Goal: Task Accomplishment & Management: Manage account settings

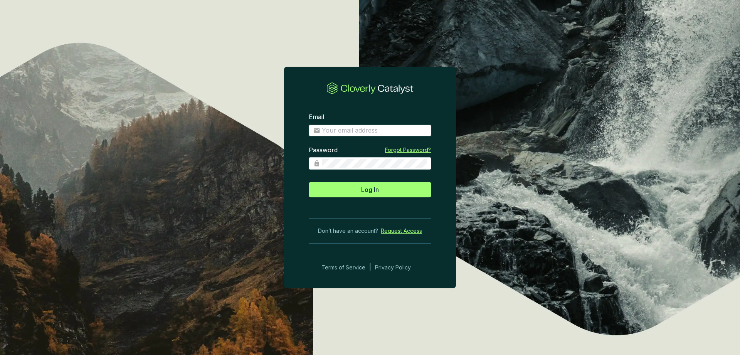
click at [361, 134] on input "Email" at bounding box center [374, 130] width 105 height 8
type input "[EMAIL_ADDRESS][DOMAIN_NAME]"
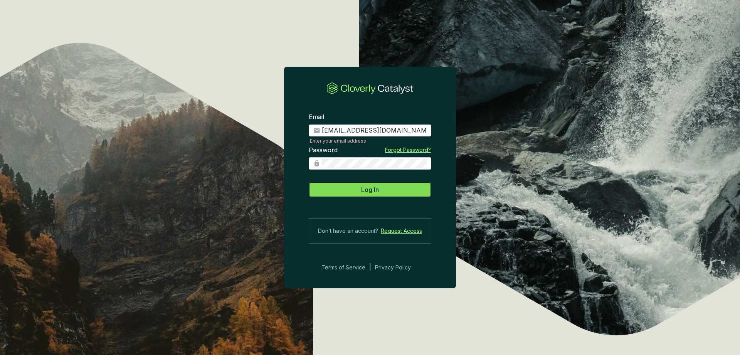
click at [382, 189] on button "Log In" at bounding box center [370, 189] width 123 height 15
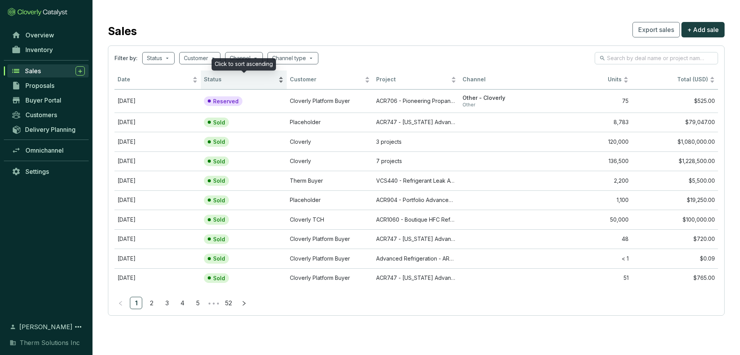
click at [228, 79] on span "Status" at bounding box center [240, 79] width 73 height 7
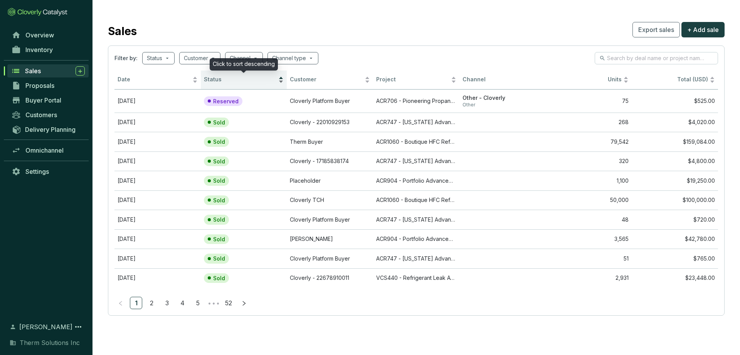
click at [228, 79] on span "Status" at bounding box center [240, 79] width 73 height 7
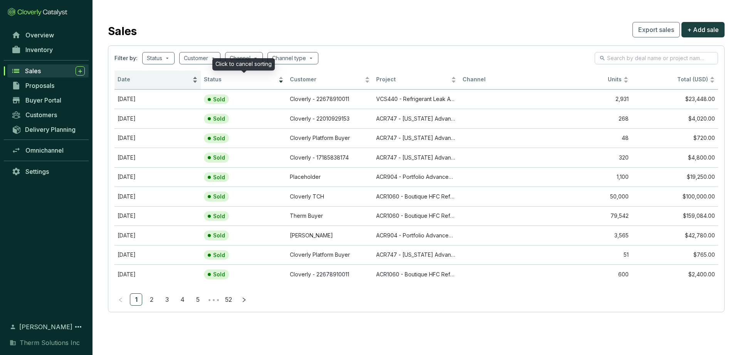
click at [170, 83] on span "Date" at bounding box center [153, 79] width 73 height 7
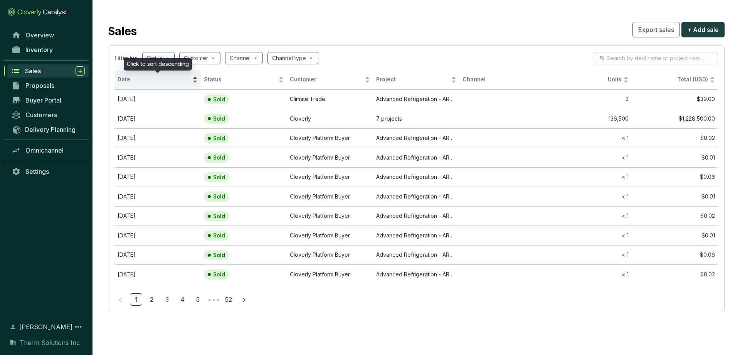
click at [170, 83] on span "Date" at bounding box center [153, 79] width 73 height 7
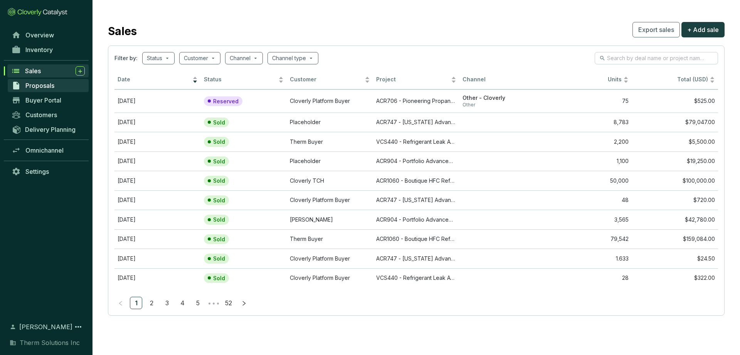
click at [49, 79] on link "Proposals" at bounding box center [48, 85] width 81 height 13
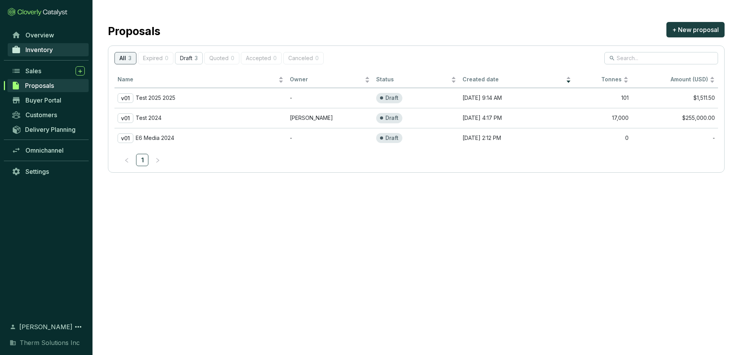
click at [51, 50] on span "Inventory" at bounding box center [38, 50] width 27 height 8
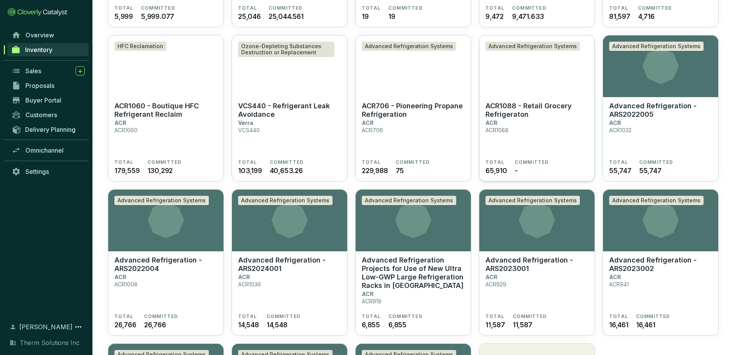
scroll to position [162, 0]
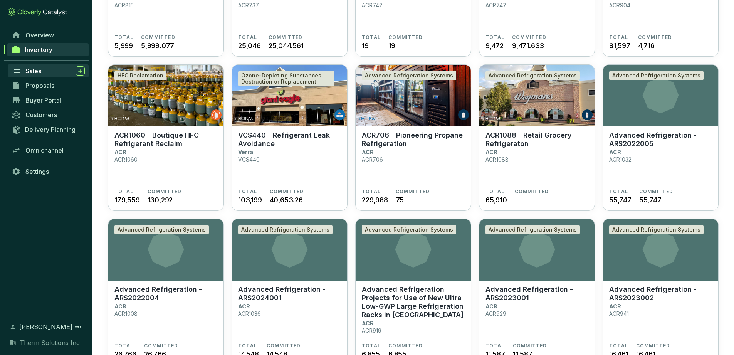
click at [43, 74] on div "Sales" at bounding box center [54, 70] width 59 height 9
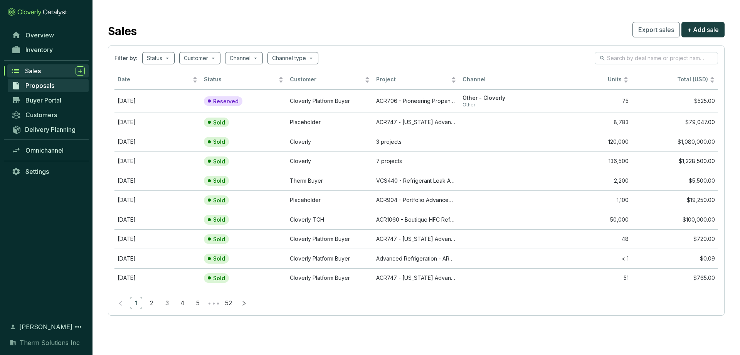
click at [50, 91] on link "Proposals" at bounding box center [48, 85] width 81 height 13
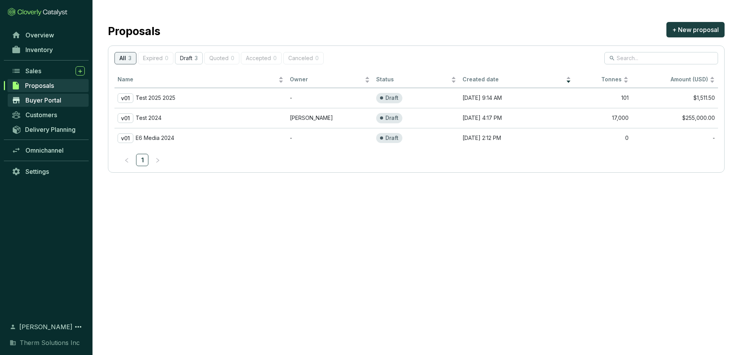
click at [54, 106] on link "Buyer Portal" at bounding box center [48, 100] width 81 height 13
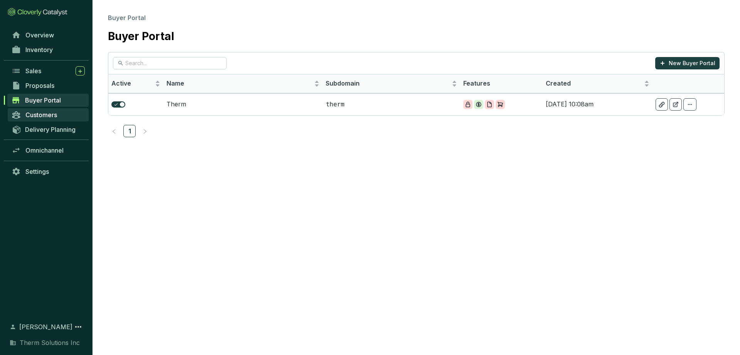
click at [54, 115] on span "Customers" at bounding box center [41, 115] width 32 height 8
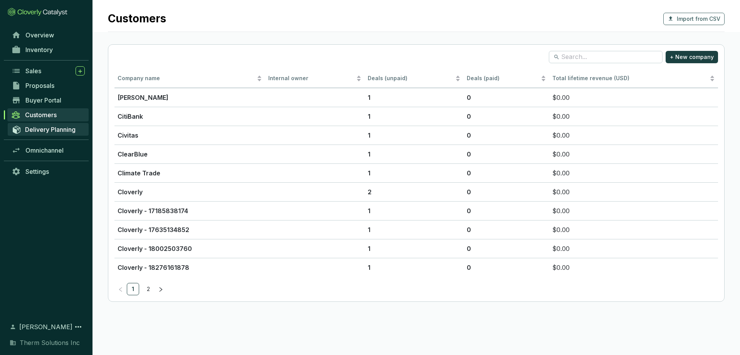
click at [47, 130] on span "Delivery Planning" at bounding box center [50, 130] width 50 height 8
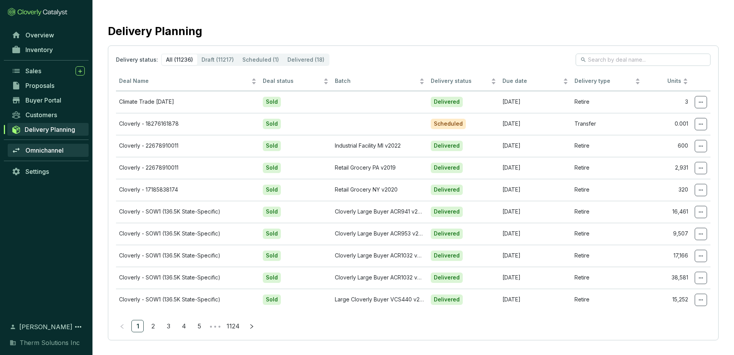
click at [42, 149] on span "Omnichannel" at bounding box center [44, 150] width 38 height 8
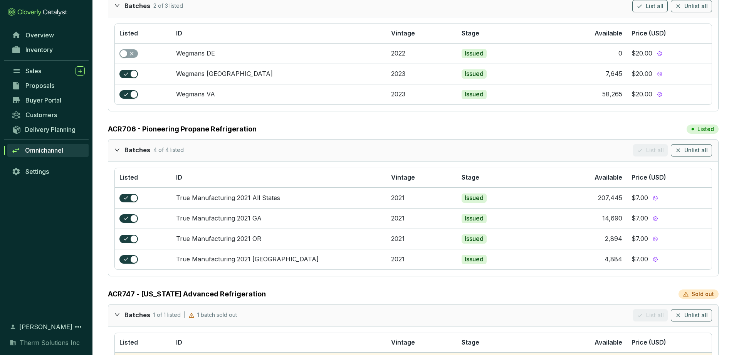
scroll to position [239, 0]
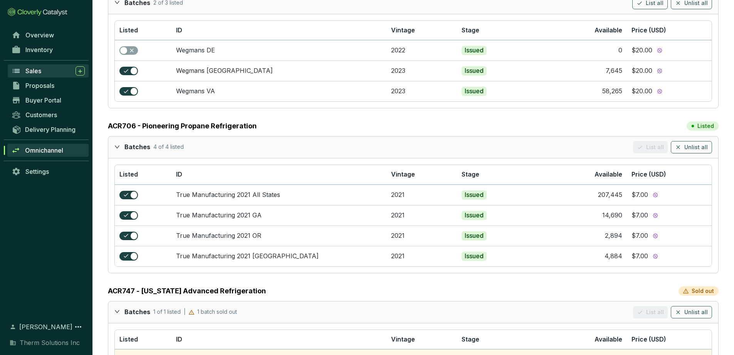
click at [41, 71] on span "Sales" at bounding box center [33, 71] width 16 height 8
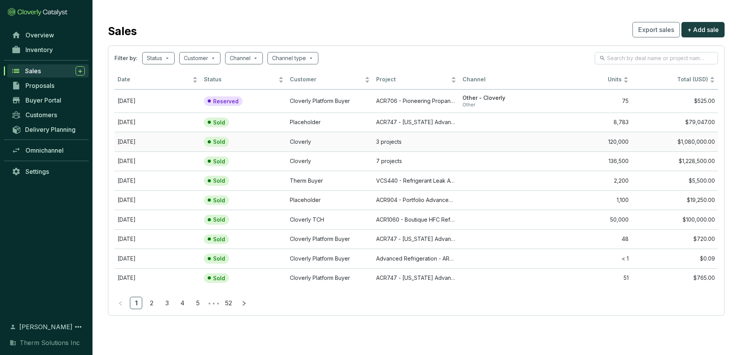
click at [257, 144] on td "Sold" at bounding box center [244, 142] width 86 height 20
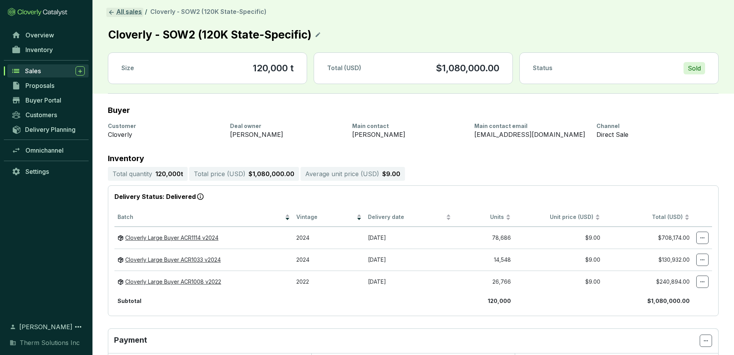
click at [126, 13] on link "All sales" at bounding box center [124, 12] width 37 height 9
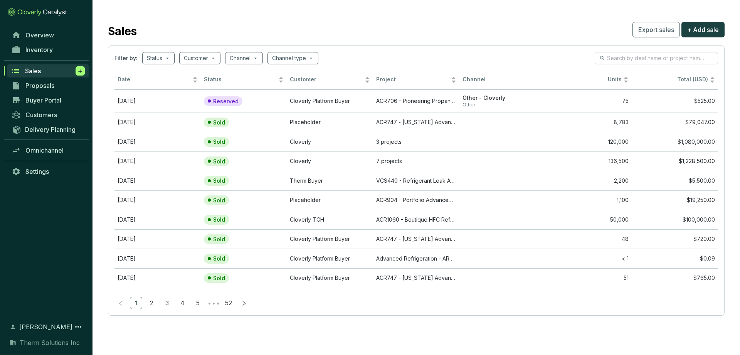
click at [83, 69] on icon at bounding box center [80, 71] width 6 height 8
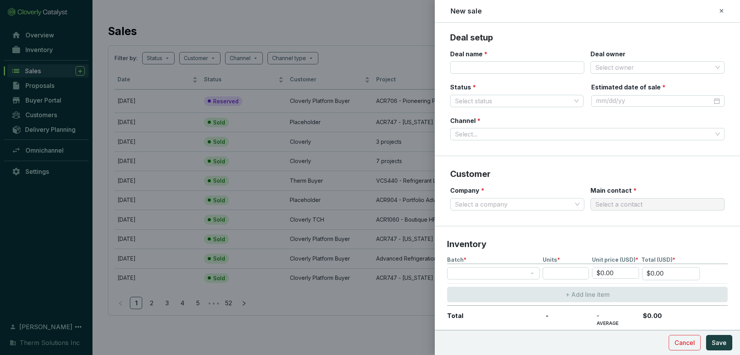
scroll to position [68, 0]
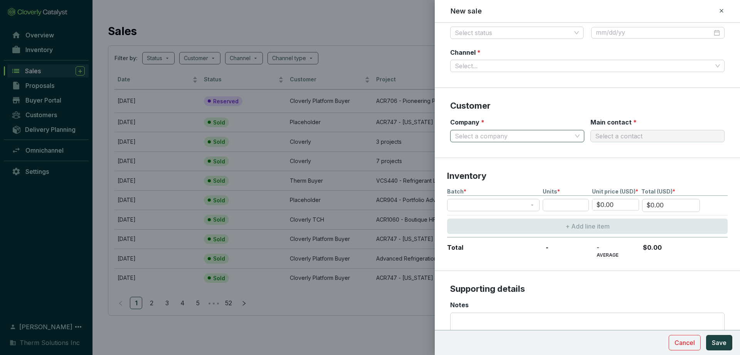
click at [576, 137] on div "Select a company" at bounding box center [517, 136] width 134 height 12
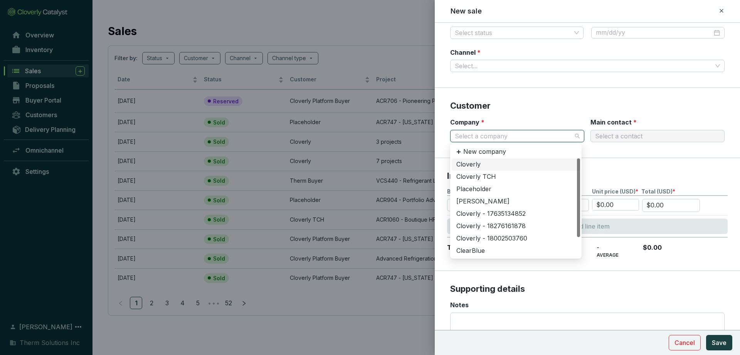
click at [588, 104] on p "Customer" at bounding box center [587, 106] width 274 height 12
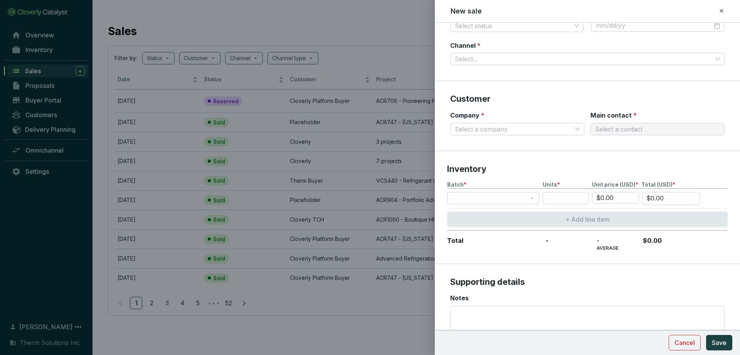
scroll to position [0, 0]
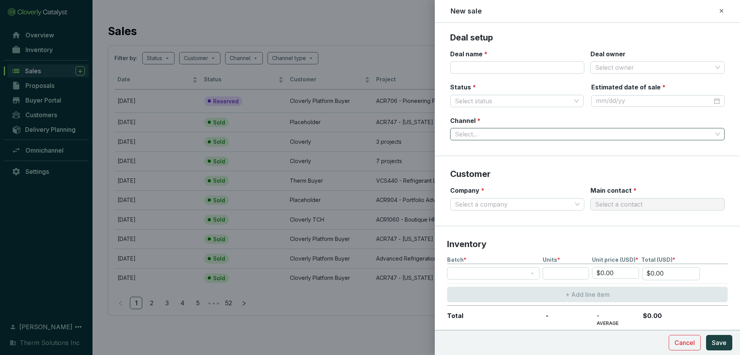
click at [564, 133] on input "Channel *" at bounding box center [583, 134] width 257 height 12
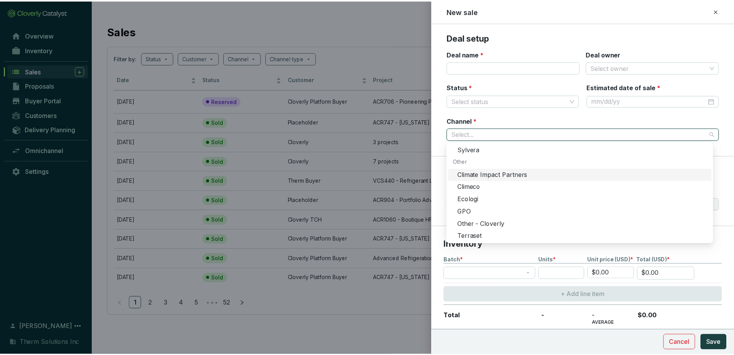
scroll to position [234, 0]
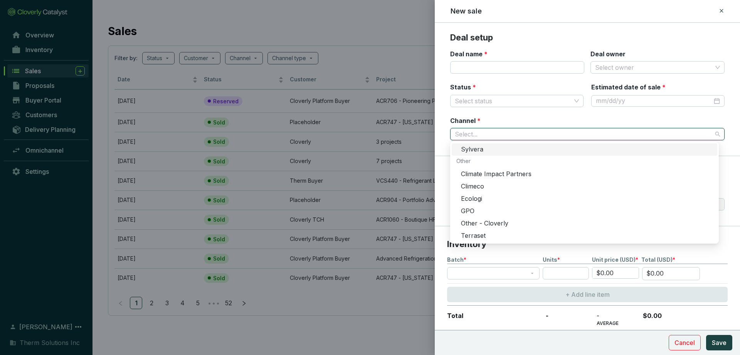
click at [492, 120] on div "Channel * Select..." at bounding box center [587, 128] width 274 height 24
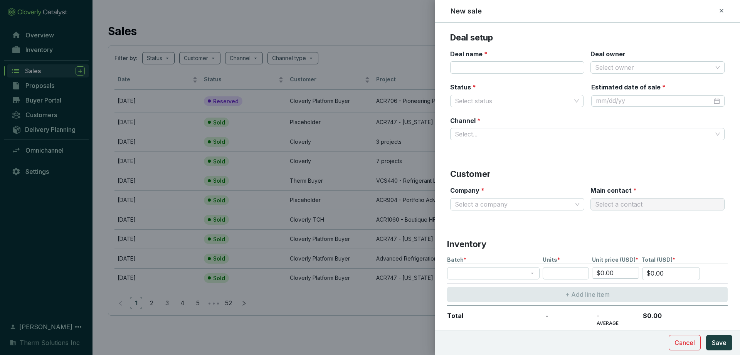
click at [720, 10] on icon at bounding box center [720, 10] width 3 height 3
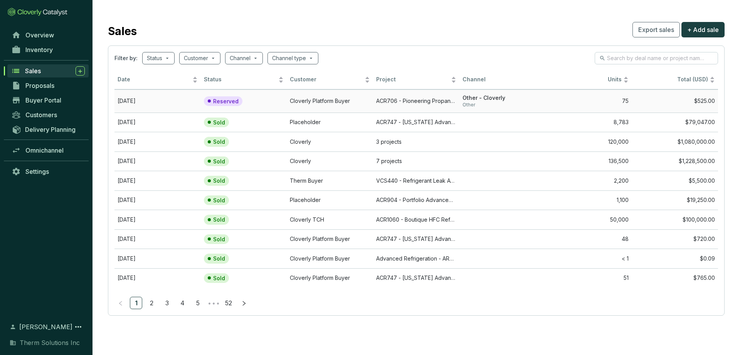
click at [269, 100] on td "Reserved" at bounding box center [244, 100] width 86 height 23
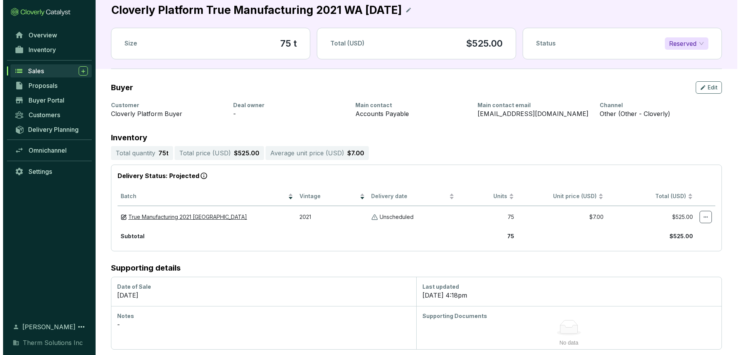
scroll to position [29, 0]
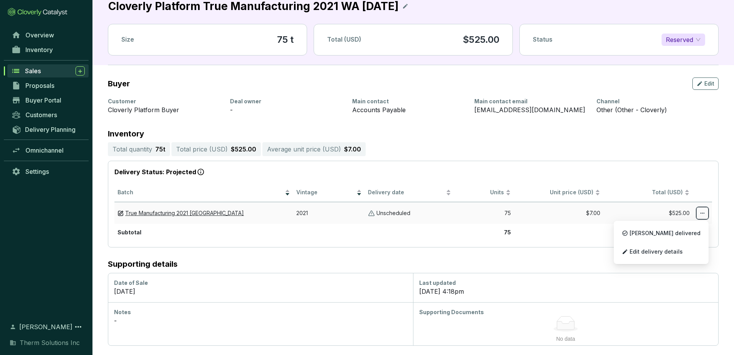
click at [702, 213] on icon at bounding box center [702, 213] width 4 height 1
click at [666, 251] on span "Edit delivery details" at bounding box center [655, 251] width 53 height 6
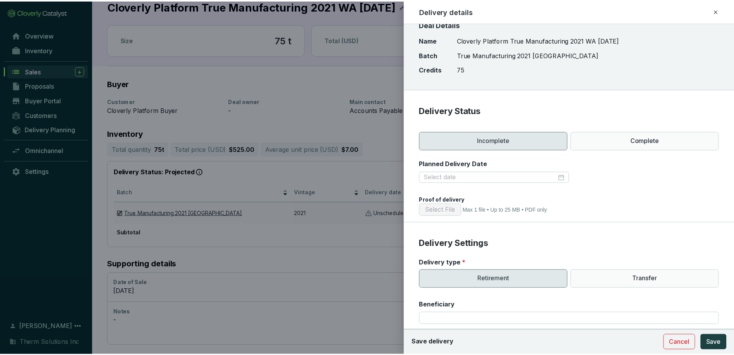
scroll to position [0, 0]
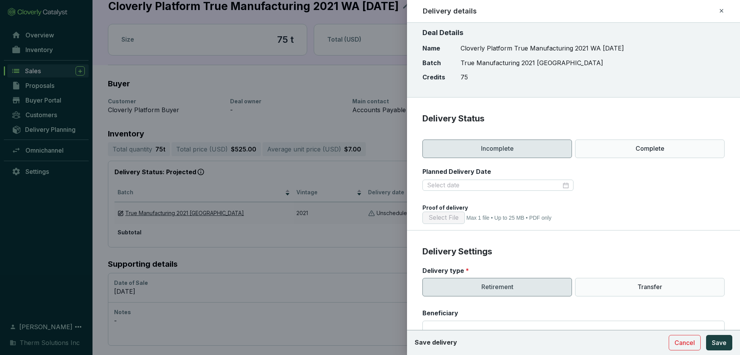
click at [720, 9] on icon at bounding box center [720, 10] width 3 height 3
